Goal: Task Accomplishment & Management: Use online tool/utility

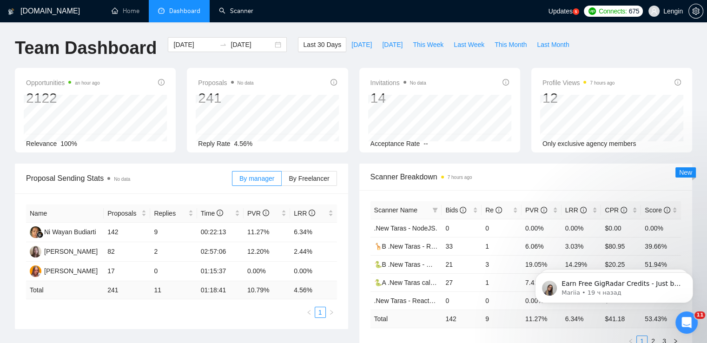
click at [231, 8] on link "Scanner" at bounding box center [236, 11] width 34 height 8
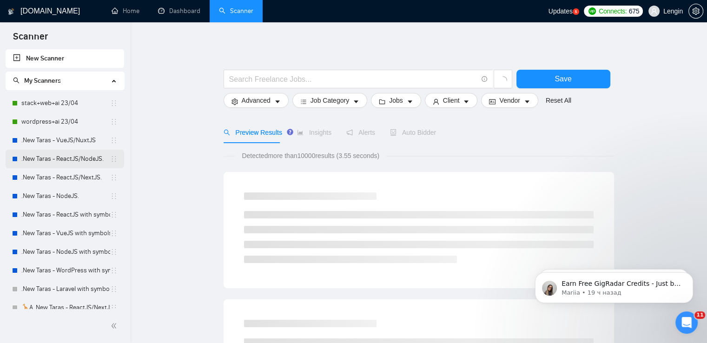
click at [86, 161] on link ".New Taras - ReactJS/NodeJS." at bounding box center [65, 159] width 89 height 19
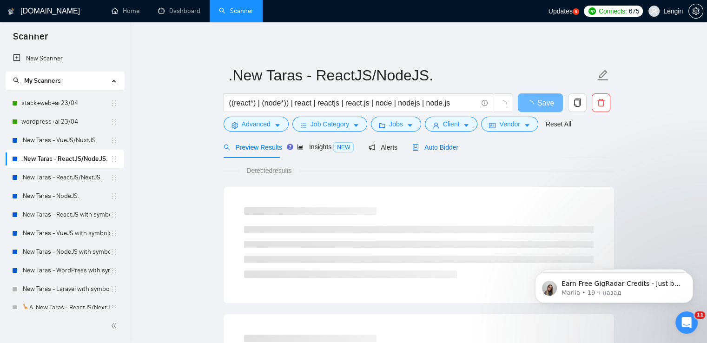
drag, startPoint x: 442, startPoint y: 148, endPoint x: 461, endPoint y: 160, distance: 22.8
click at [442, 148] on span "Auto Bidder" at bounding box center [436, 147] width 46 height 7
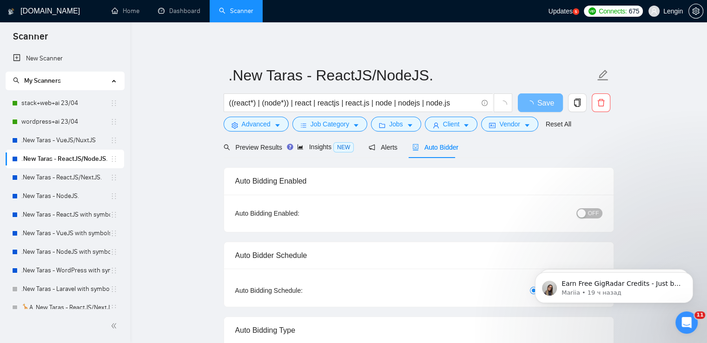
radio input "false"
radio input "true"
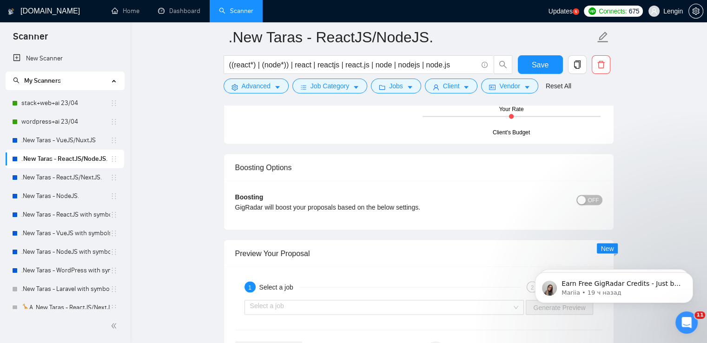
scroll to position [1934, 0]
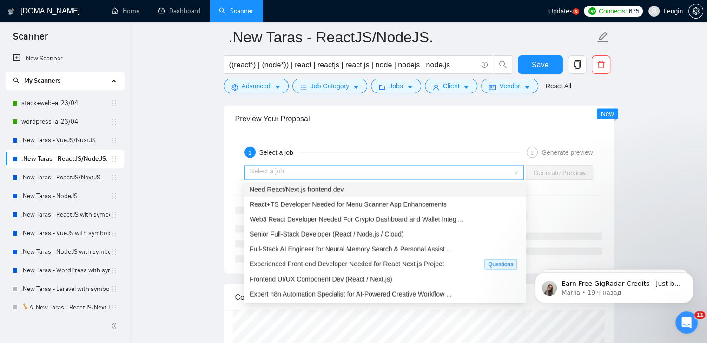
click at [524, 170] on div "Select a job" at bounding box center [385, 173] width 280 height 15
click at [445, 182] on div "Need React/Next.js frontend dev" at bounding box center [385, 189] width 282 height 15
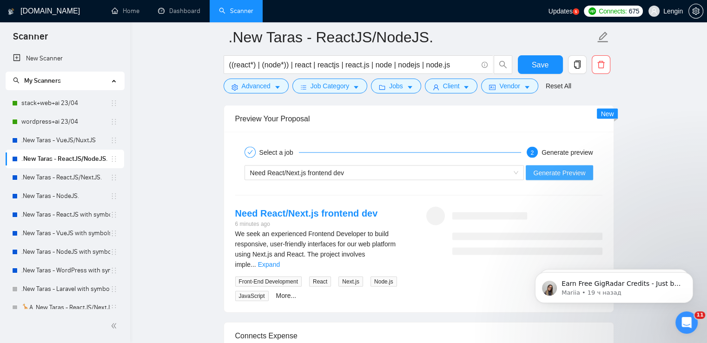
click at [556, 172] on span "Generate Preview" at bounding box center [559, 173] width 52 height 10
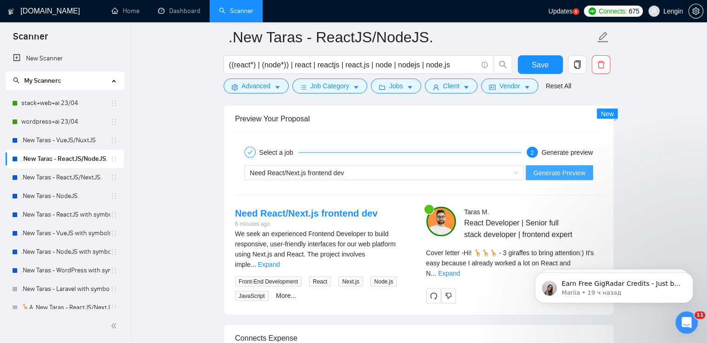
scroll to position [2085, 0]
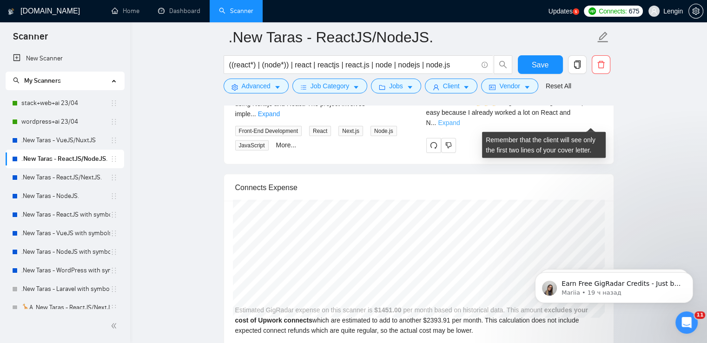
click at [460, 121] on link "Expand" at bounding box center [449, 122] width 22 height 7
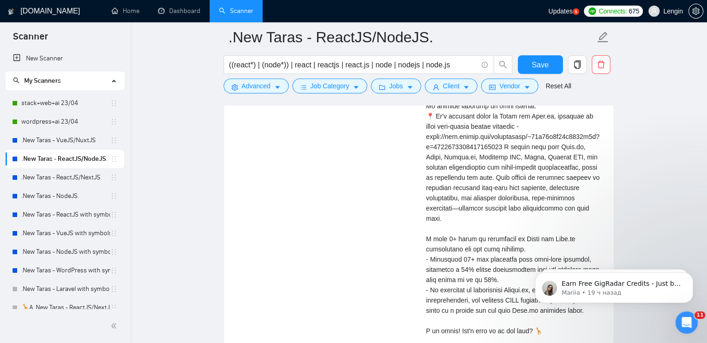
scroll to position [2161, 0]
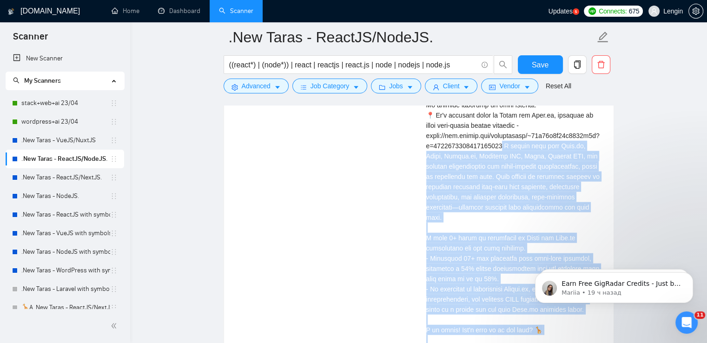
drag, startPoint x: 1026, startPoint y: 412, endPoint x: 528, endPoint y: 306, distance: 509.2
copy div "orked here with Next.js, React, [DOMAIN_NAME], Tailwind CSS, Redux, Context API…"
click at [439, 230] on div "Cover letter" at bounding box center [514, 191] width 176 height 327
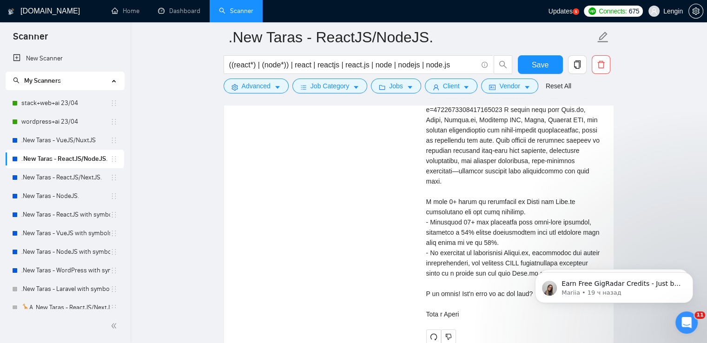
scroll to position [2198, 0]
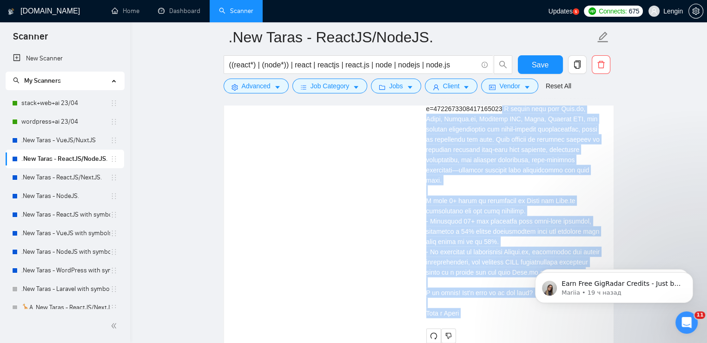
drag, startPoint x: 1026, startPoint y: 372, endPoint x: 568, endPoint y: 263, distance: 471.0
copy div "orked here with Next.js, React, [DOMAIN_NAME], Tailwind CSS, Redux, Context API…"
